Goal: Task Accomplishment & Management: Manage account settings

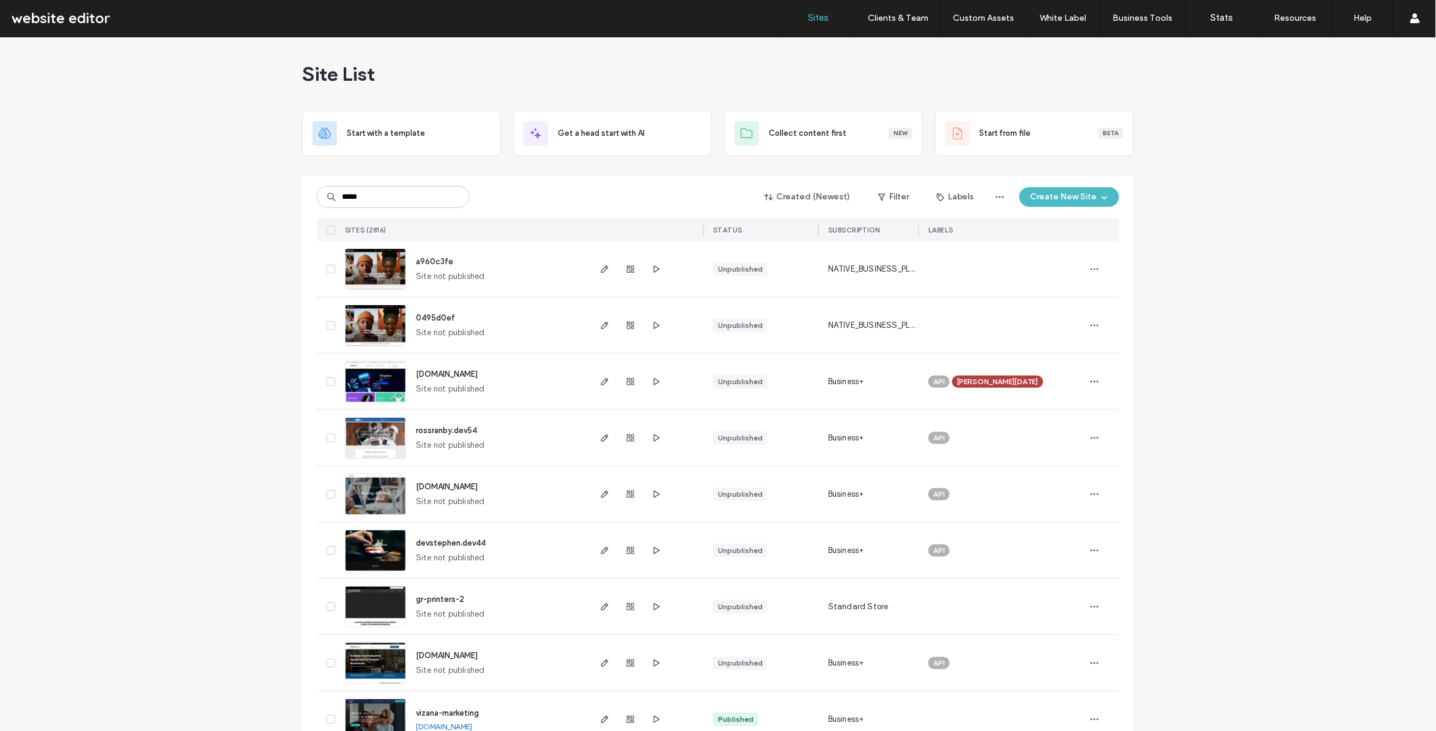
type input "*****"
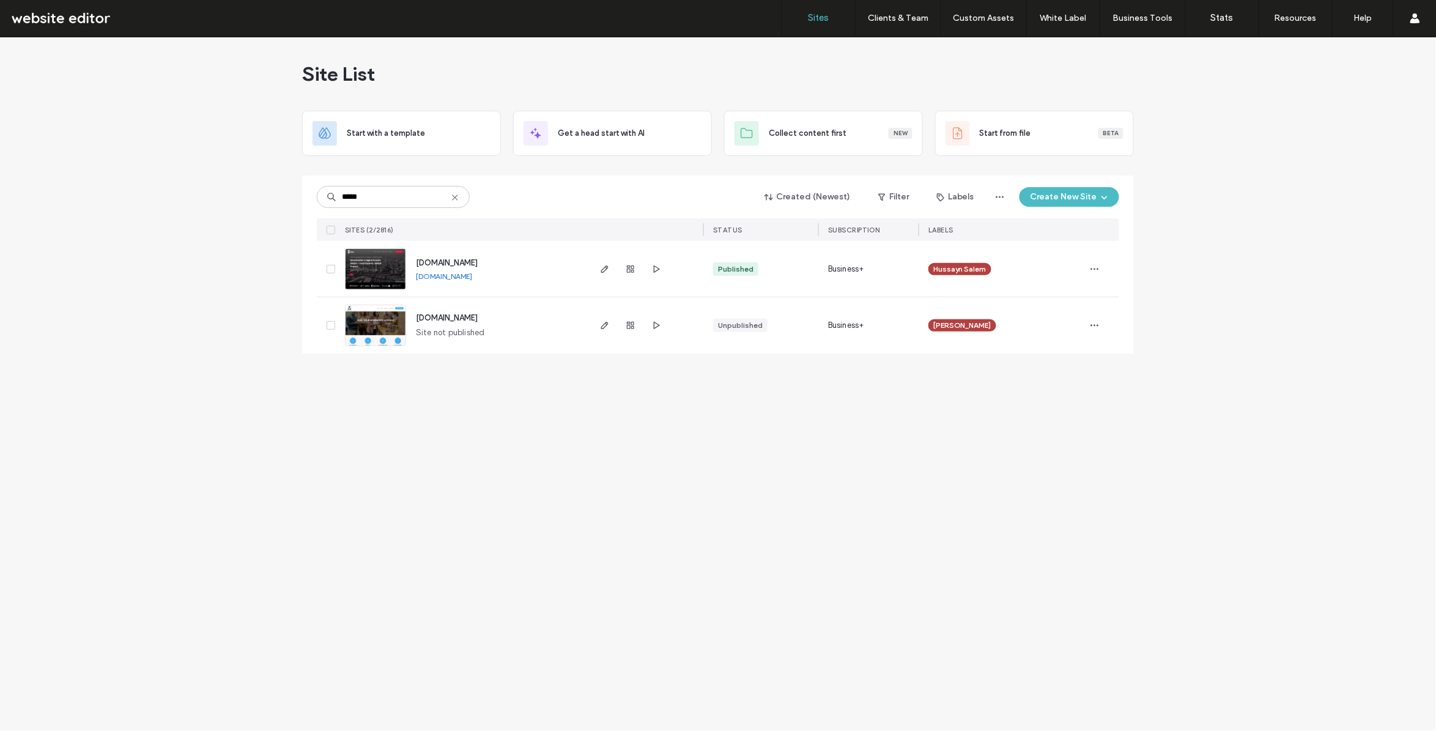
click at [478, 260] on span "www.ninjagrowthpartners.com" at bounding box center [447, 262] width 62 height 9
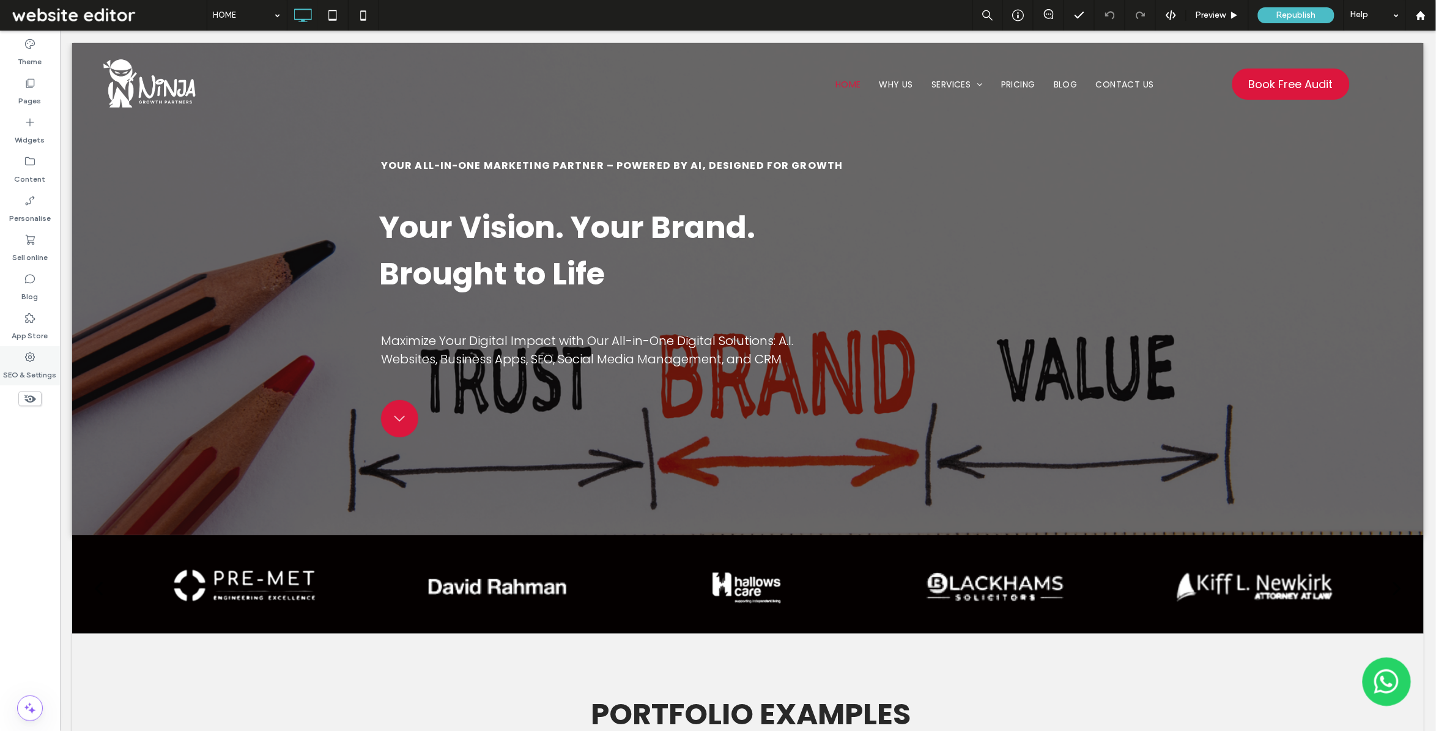
click at [44, 360] on div "SEO & Settings" at bounding box center [30, 365] width 60 height 39
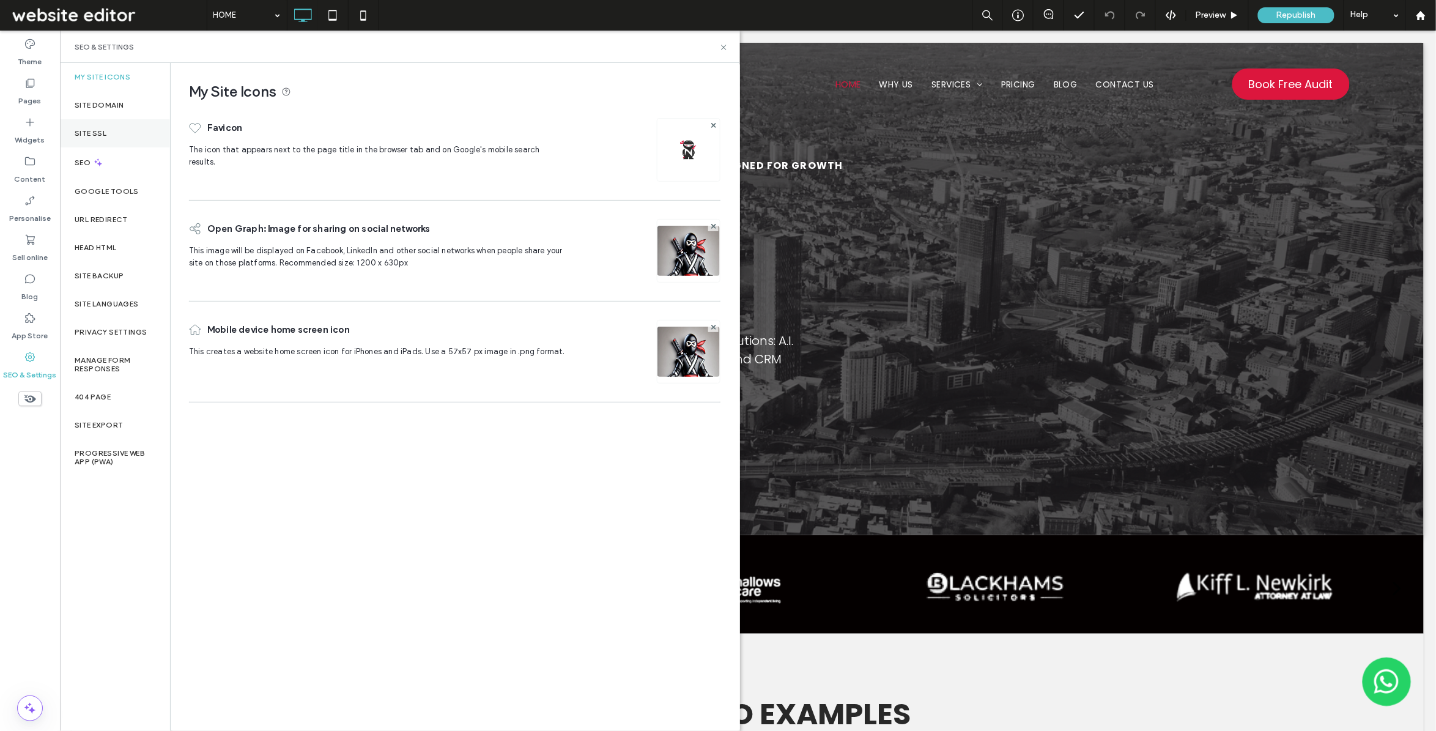
click at [98, 130] on label "Site SSL" at bounding box center [91, 133] width 32 height 9
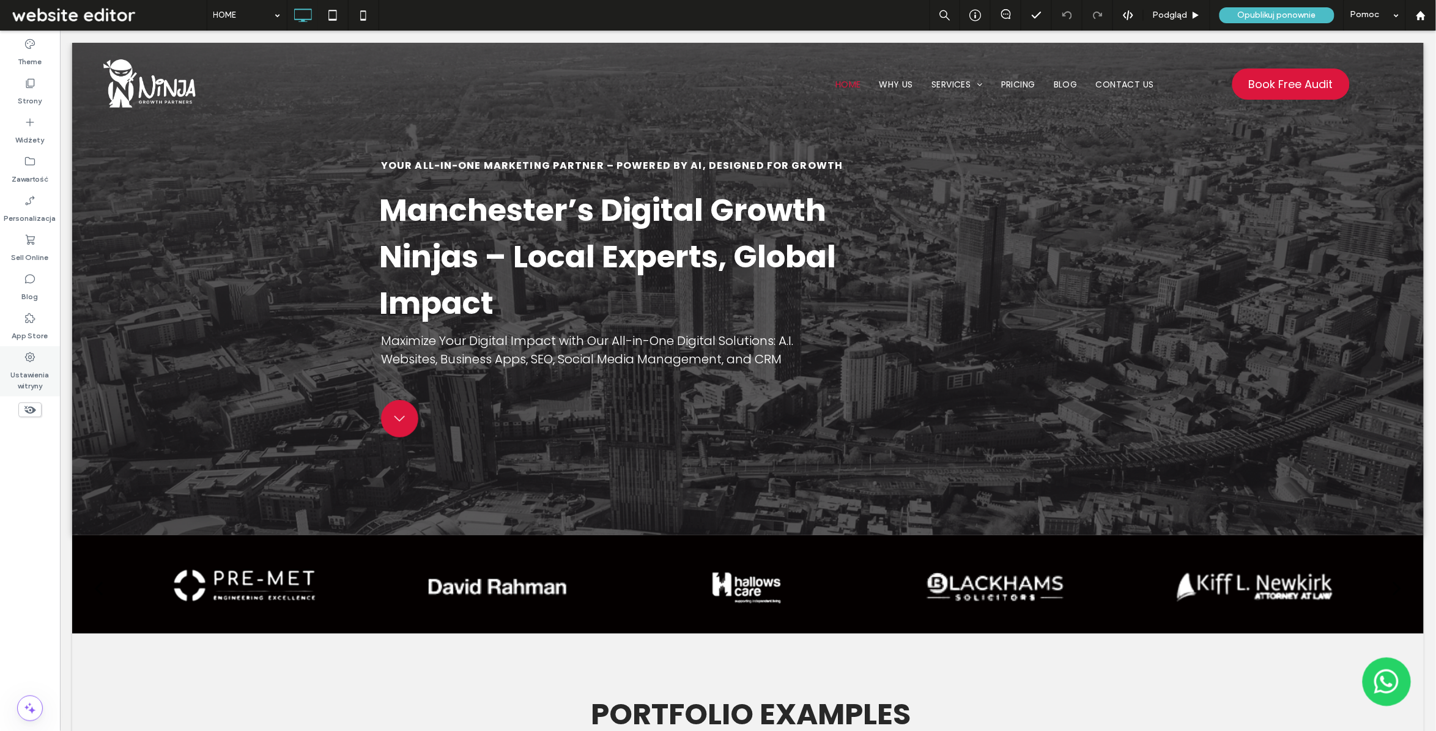
click at [24, 371] on label "Ustawienia witryny" at bounding box center [30, 377] width 60 height 28
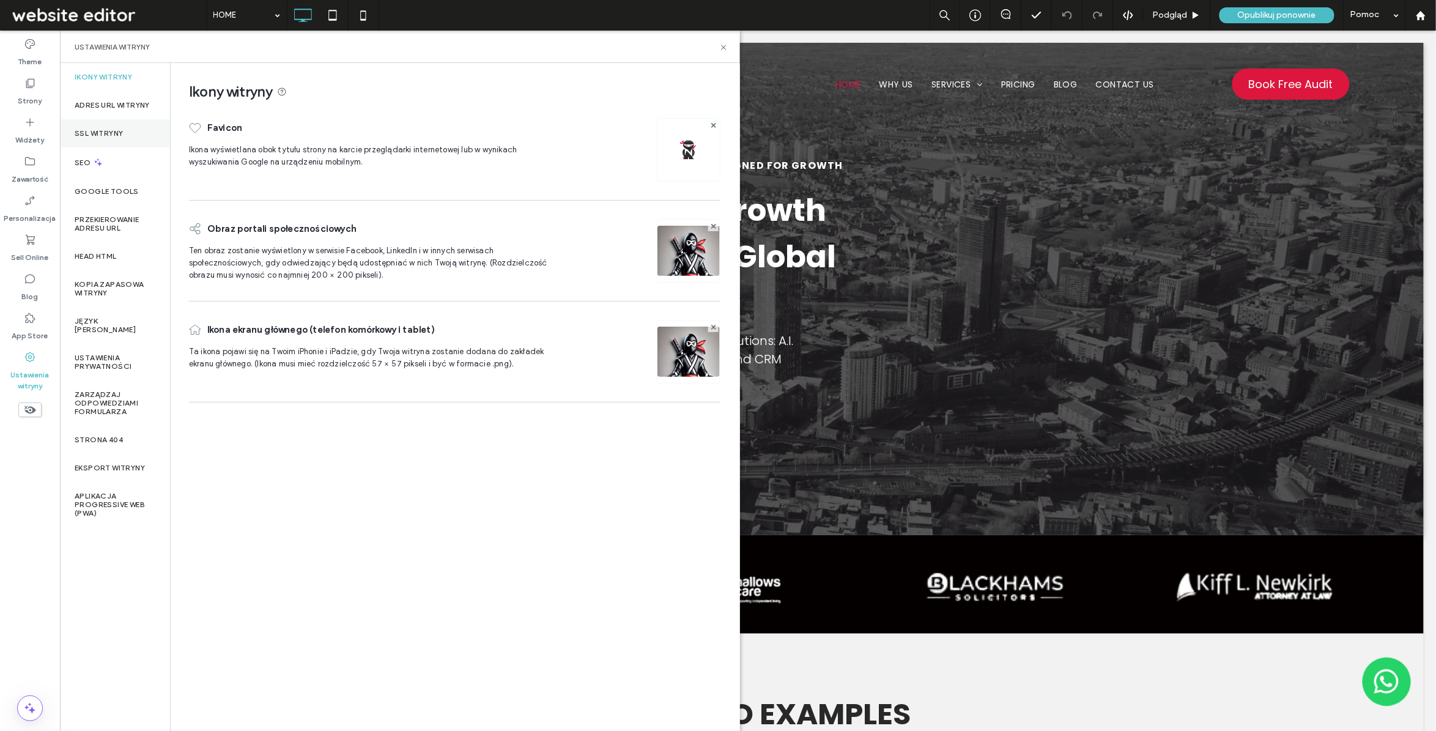
click at [103, 135] on label "SSL witryny" at bounding box center [99, 133] width 48 height 9
